Goal: Transaction & Acquisition: Purchase product/service

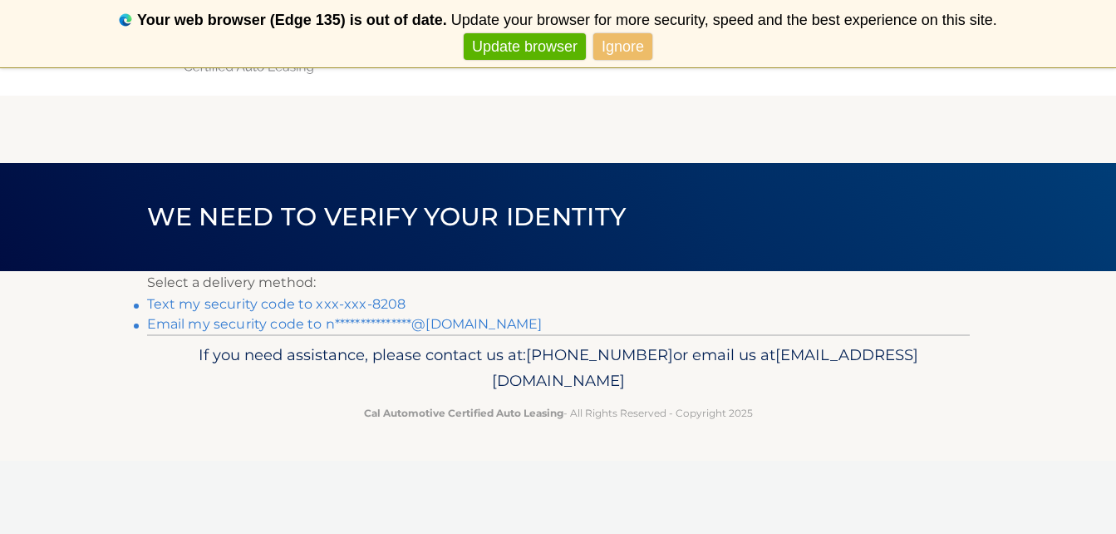
click at [310, 300] on link "Text my security code to xxx-xxx-8208" at bounding box center [276, 304] width 259 height 16
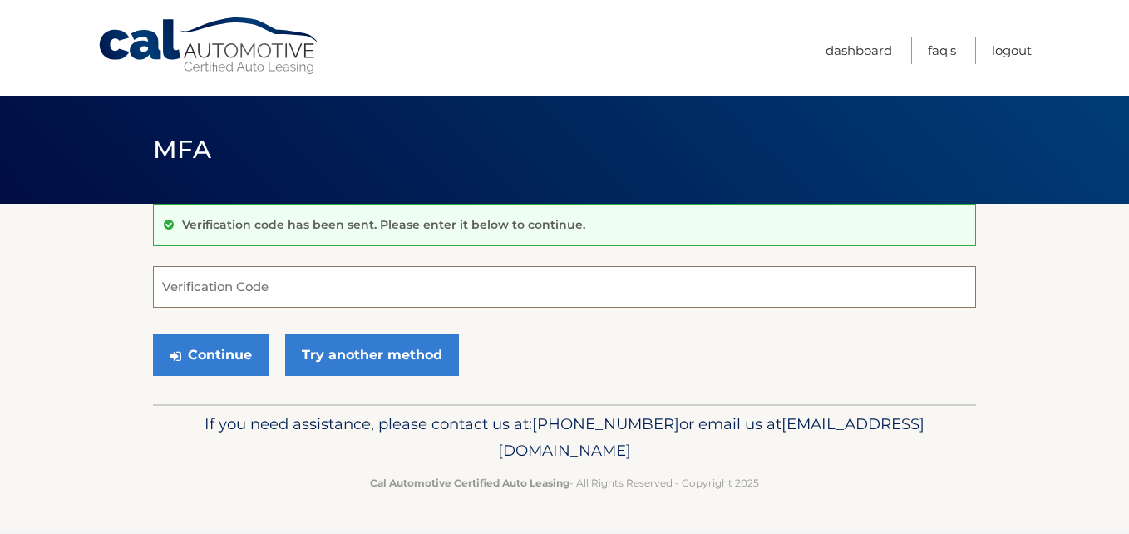
click at [310, 300] on input "Verification Code" at bounding box center [564, 287] width 823 height 42
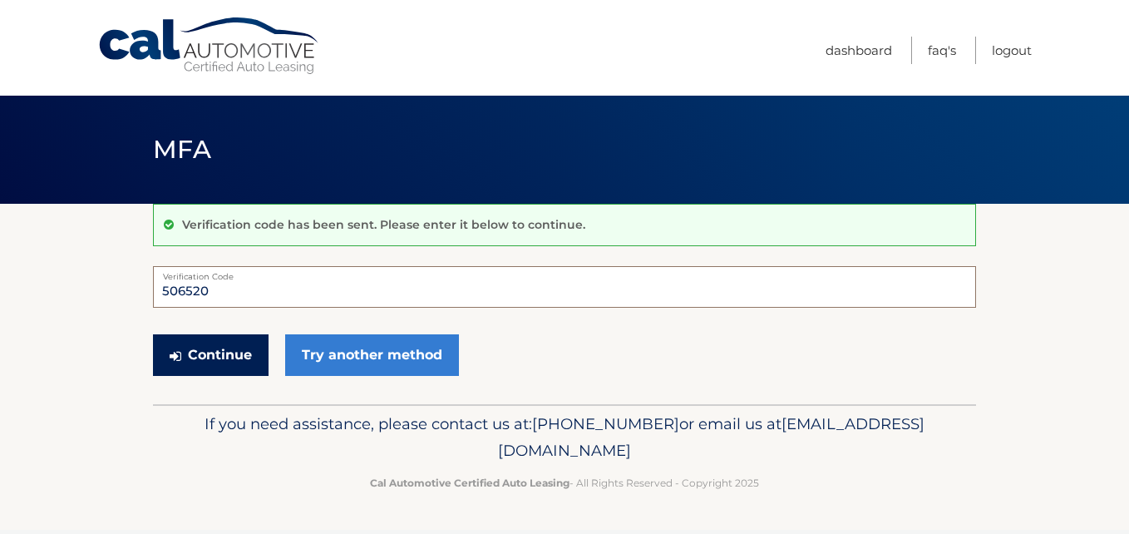
type input "506520"
click at [212, 343] on button "Continue" at bounding box center [211, 355] width 116 height 42
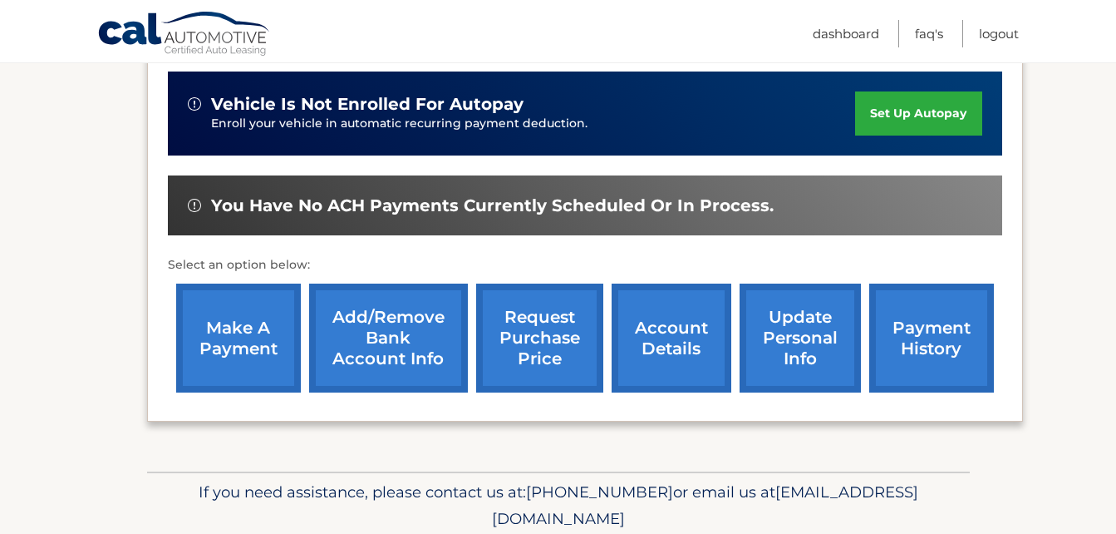
scroll to position [430, 0]
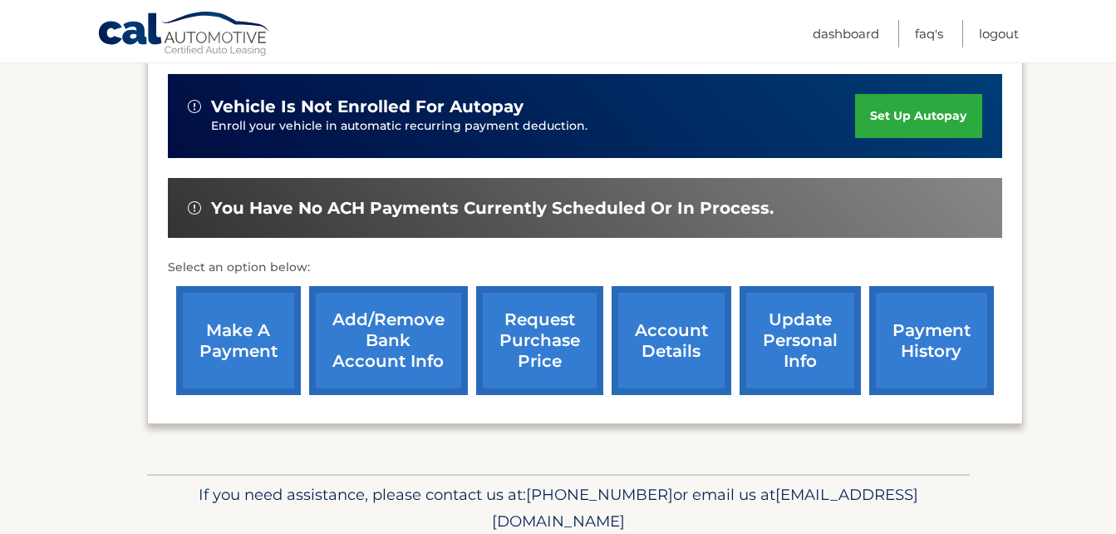
click at [220, 342] on link "make a payment" at bounding box center [238, 340] width 125 height 109
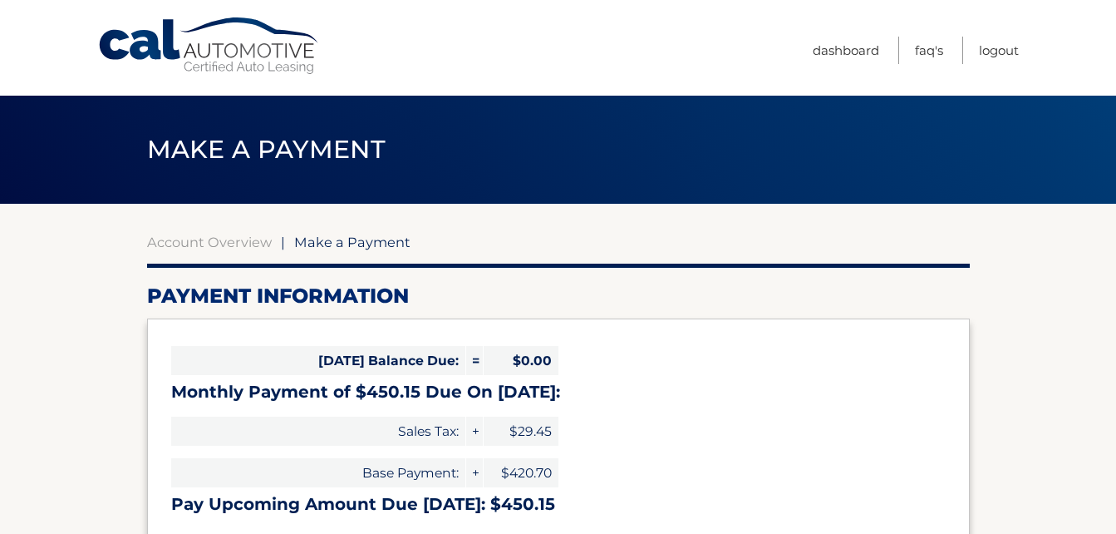
select select "MThlY2YzMTAtZWE0Yi00ZmU2LThlZjMtZTQ4NTQyNWRlNmY1"
